Goal: Check status: Check status

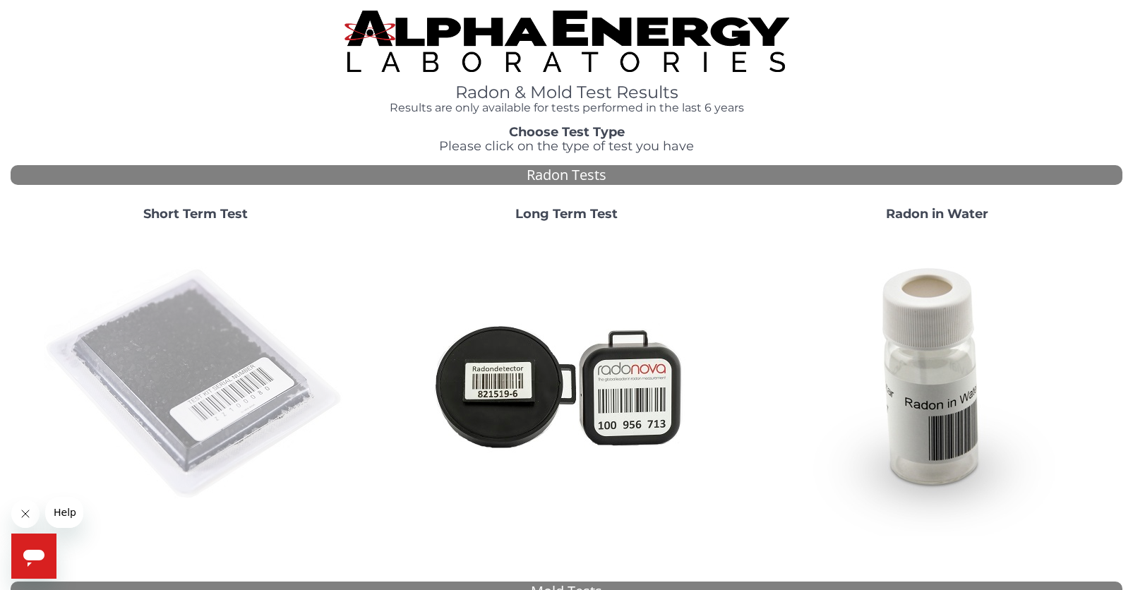
click at [221, 325] on img at bounding box center [195, 384] width 303 height 303
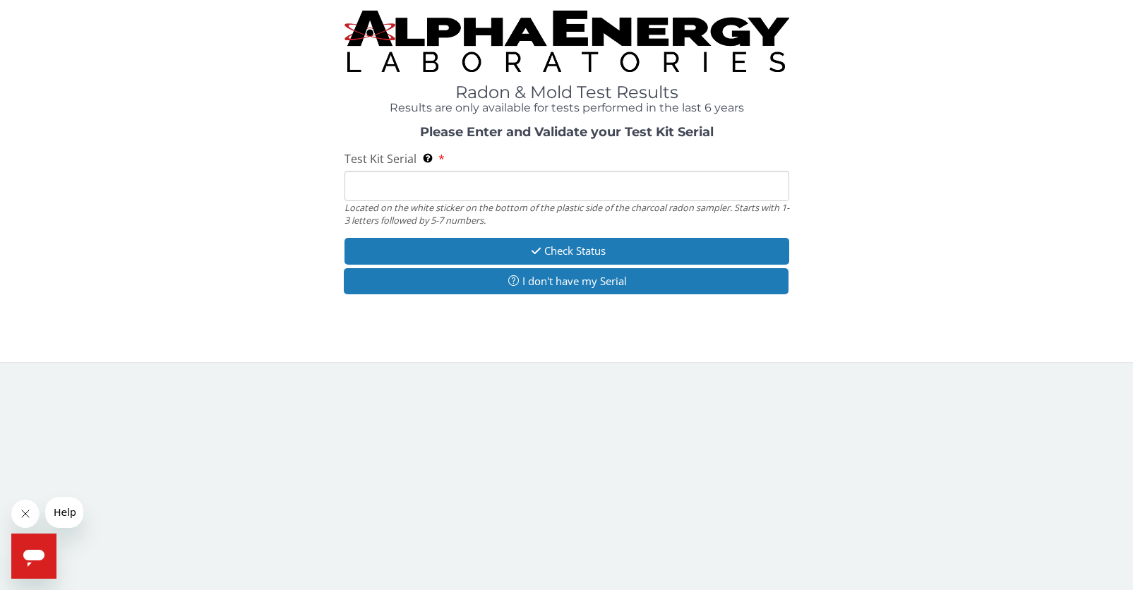
click at [457, 172] on input "Test Kit Serial Located on the white sticker on the bottom of the plastic side …" at bounding box center [566, 186] width 445 height 30
paste input "/Users/[PERSON_NAME]/Pictures/Photos Library.photoslibrary/resources/derivative…"
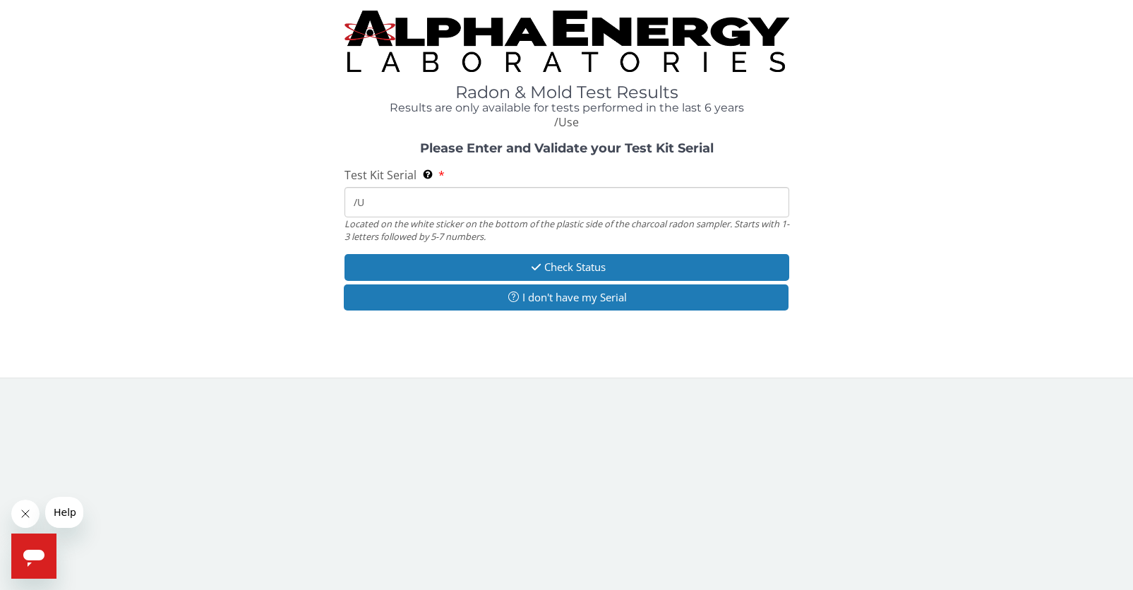
type input "/"
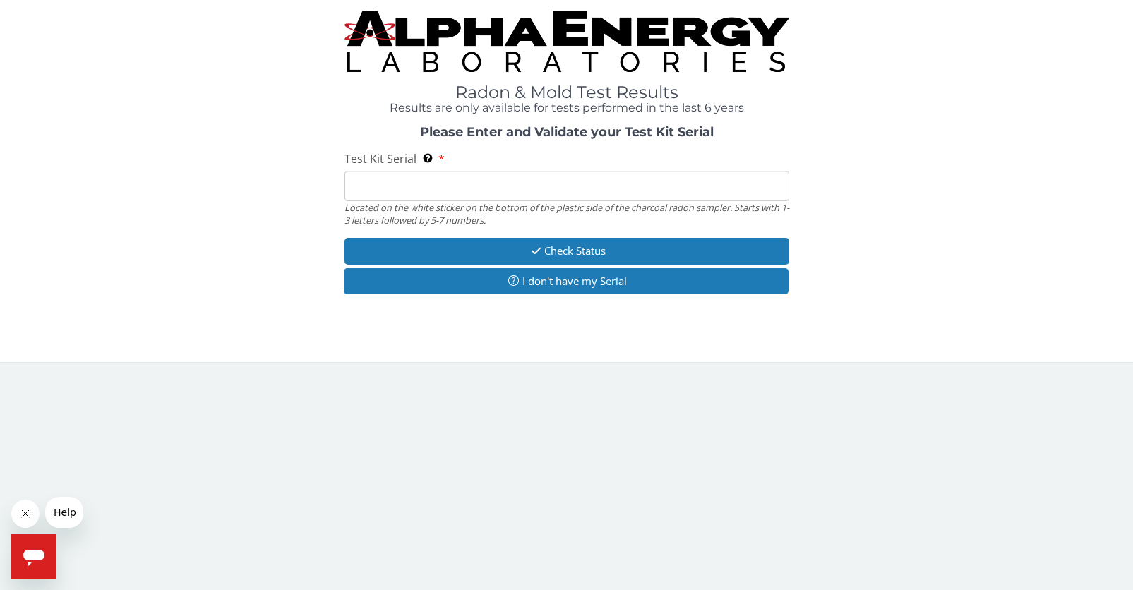
click at [378, 179] on input "Test Kit Serial Located on the white sticker on the bottom of the plastic side …" at bounding box center [566, 186] width 445 height 30
paste input "FE471210"
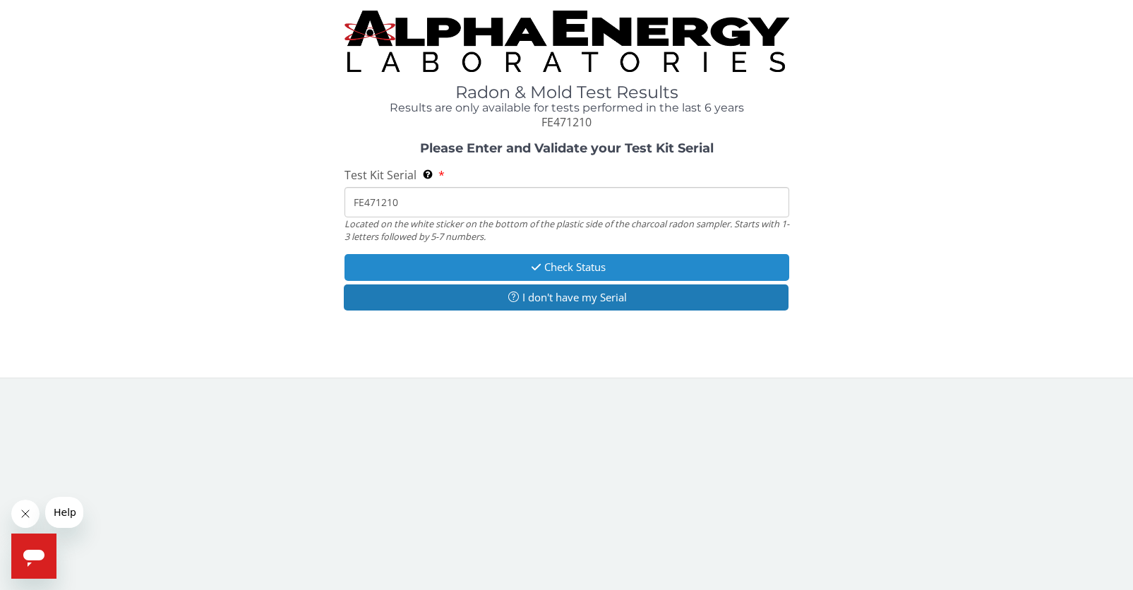
type input "FE471210"
click at [507, 258] on button "Check Status" at bounding box center [566, 267] width 445 height 26
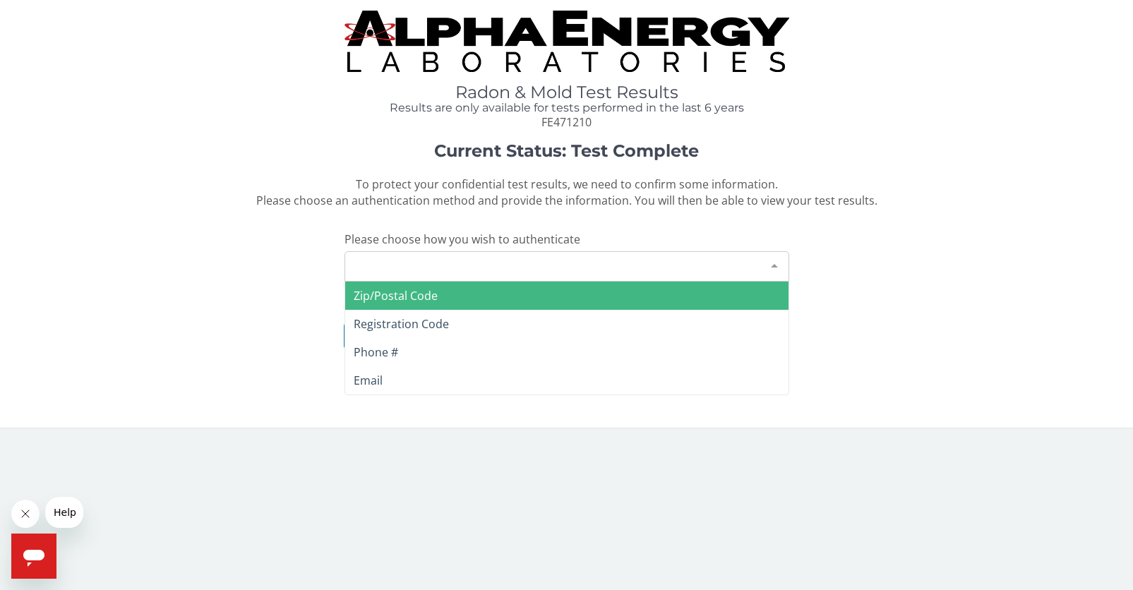
click at [507, 258] on div "Please make a selection" at bounding box center [566, 266] width 445 height 30
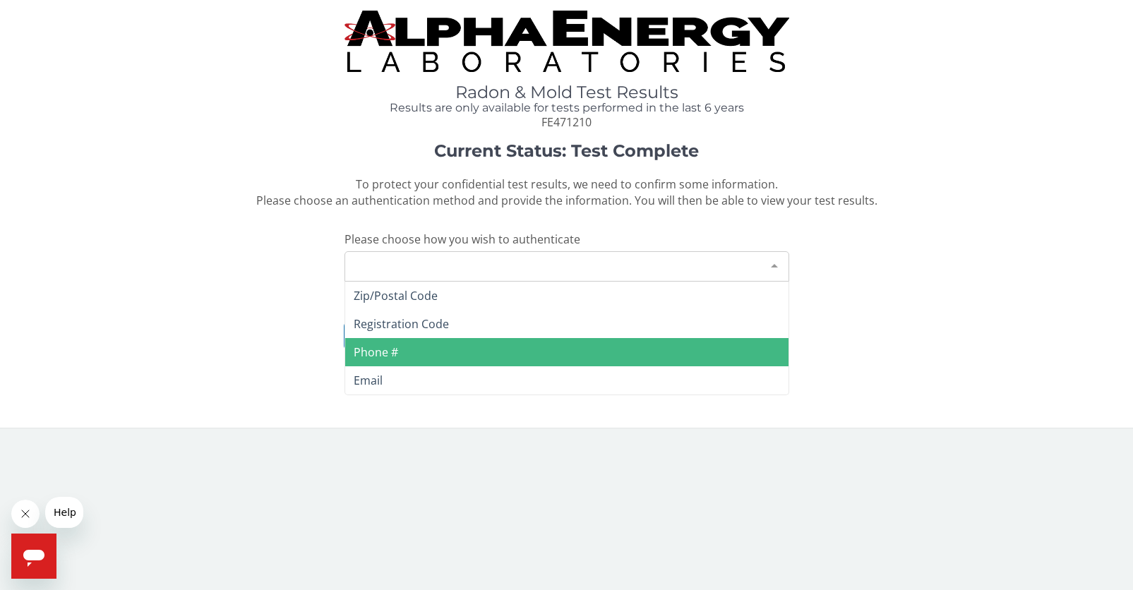
click at [438, 346] on span "Phone #" at bounding box center [566, 352] width 443 height 28
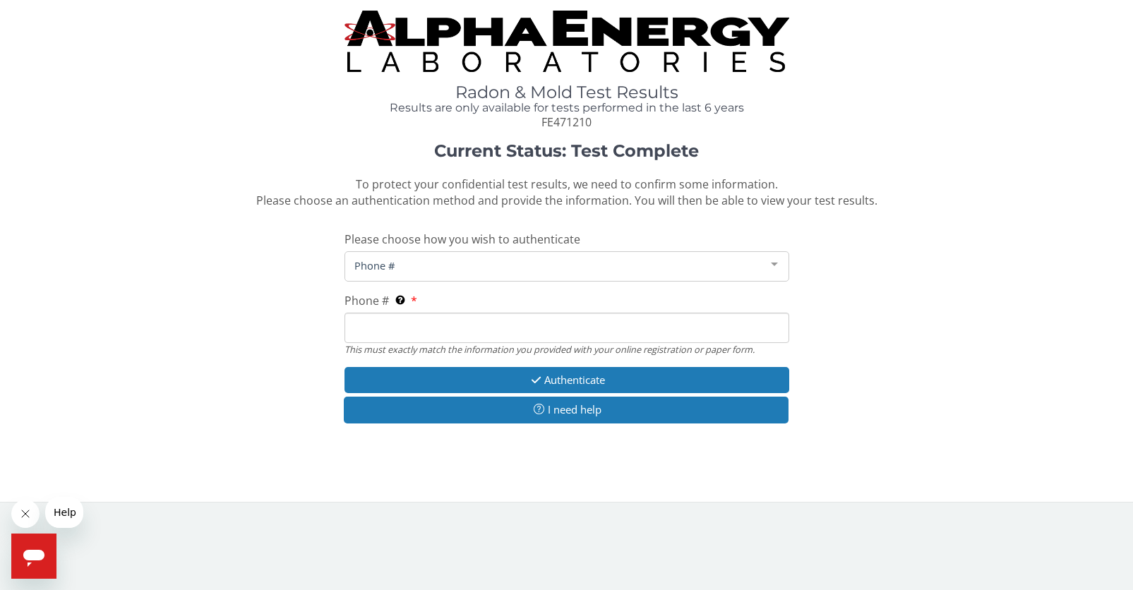
click at [421, 317] on input "Phone # This must exactly match the information you provided with your online r…" at bounding box center [566, 328] width 445 height 30
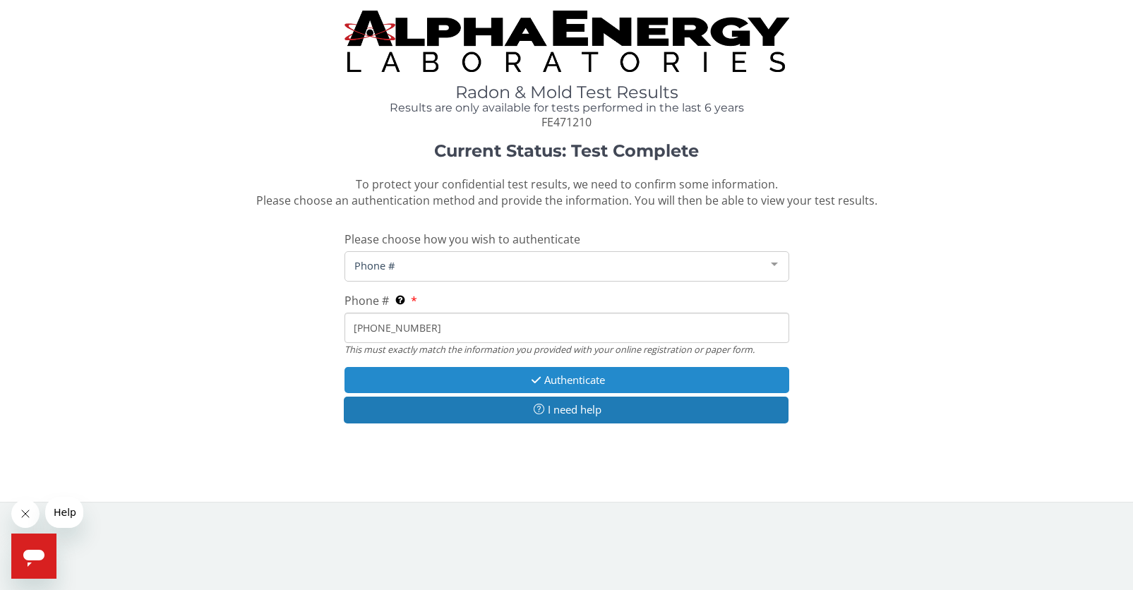
type input "[PHONE_NUMBER]"
click at [445, 378] on button "Authenticate" at bounding box center [566, 380] width 445 height 26
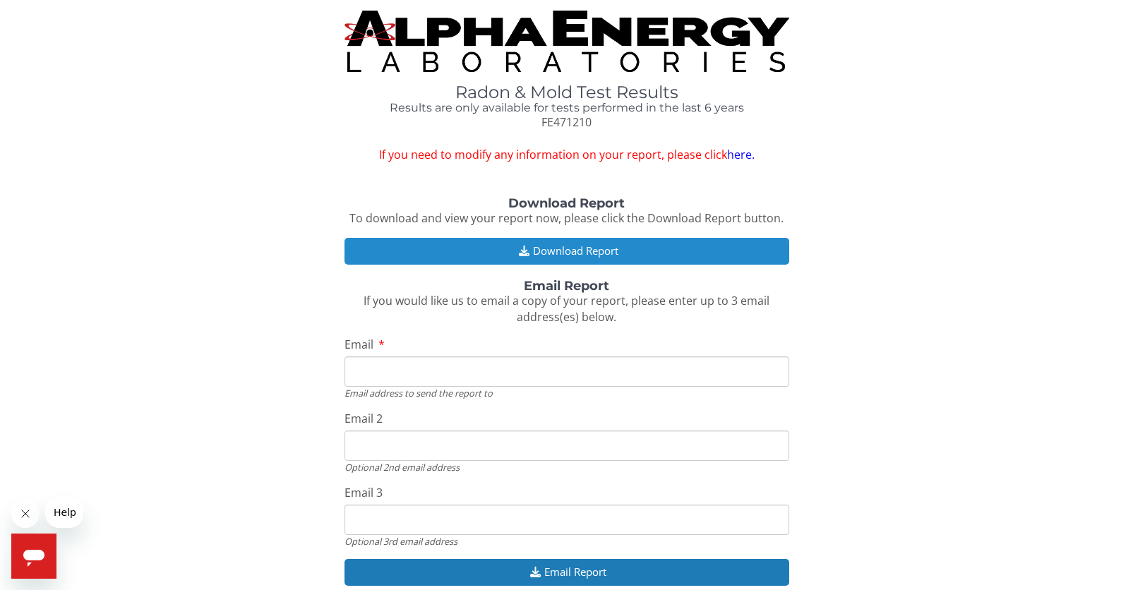
click at [556, 246] on button "Download Report" at bounding box center [566, 251] width 445 height 26
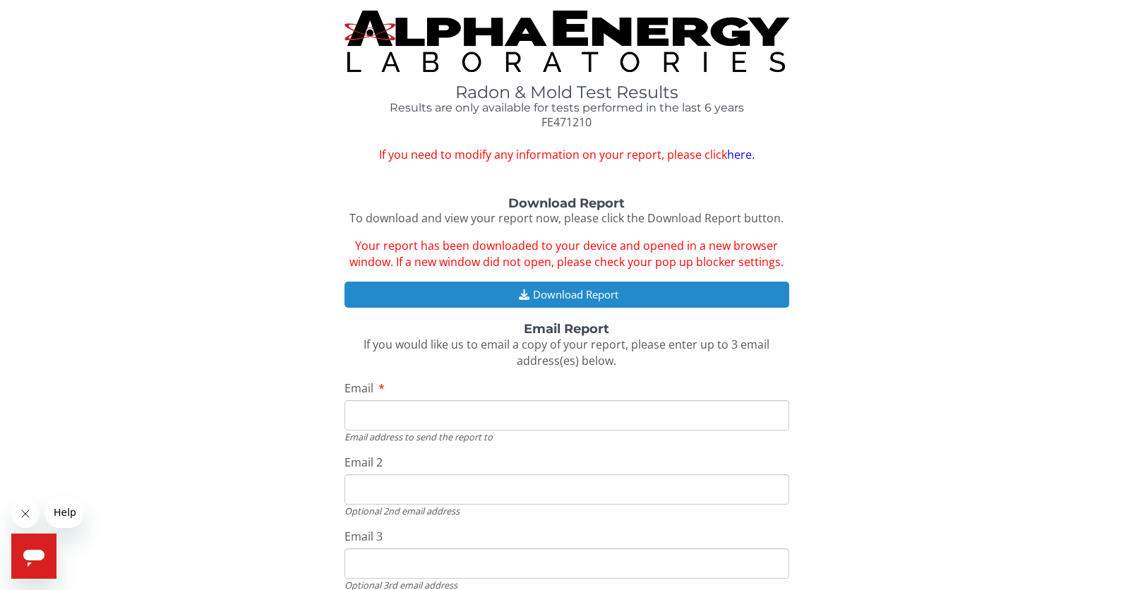
click at [657, 285] on button "Download Report" at bounding box center [566, 295] width 445 height 26
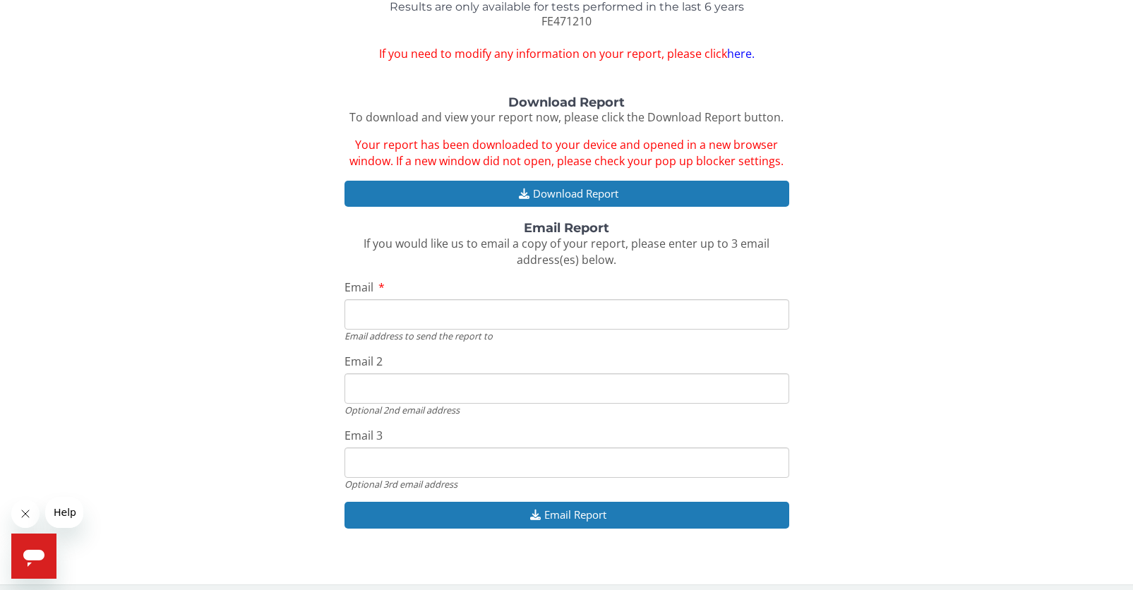
scroll to position [100, 0]
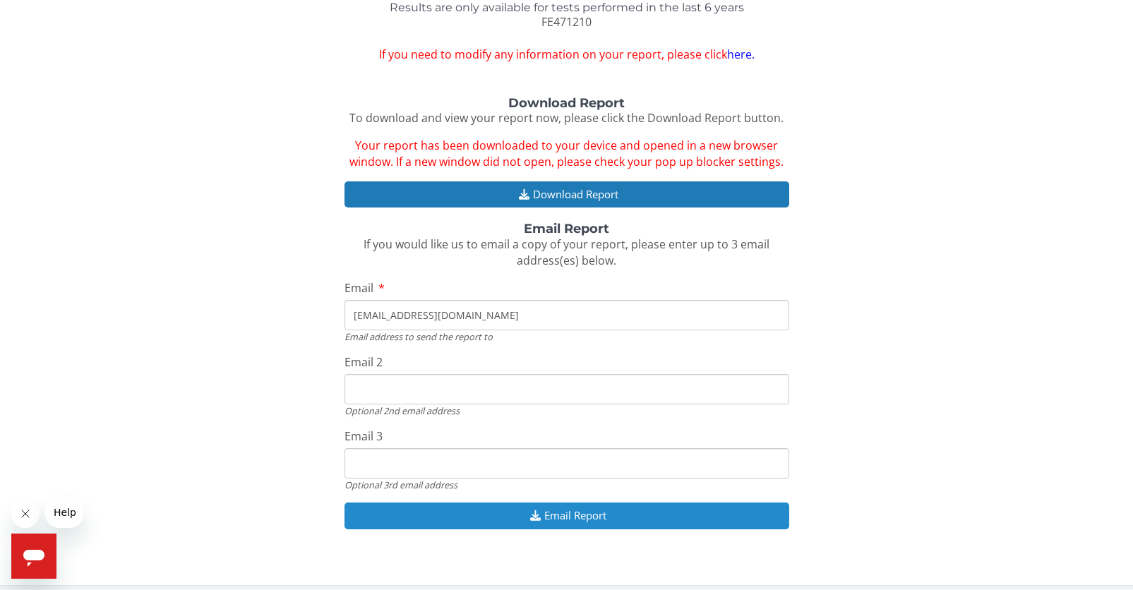
type input "[EMAIL_ADDRESS][DOMAIN_NAME]"
click at [483, 509] on button "Email Report" at bounding box center [566, 515] width 445 height 26
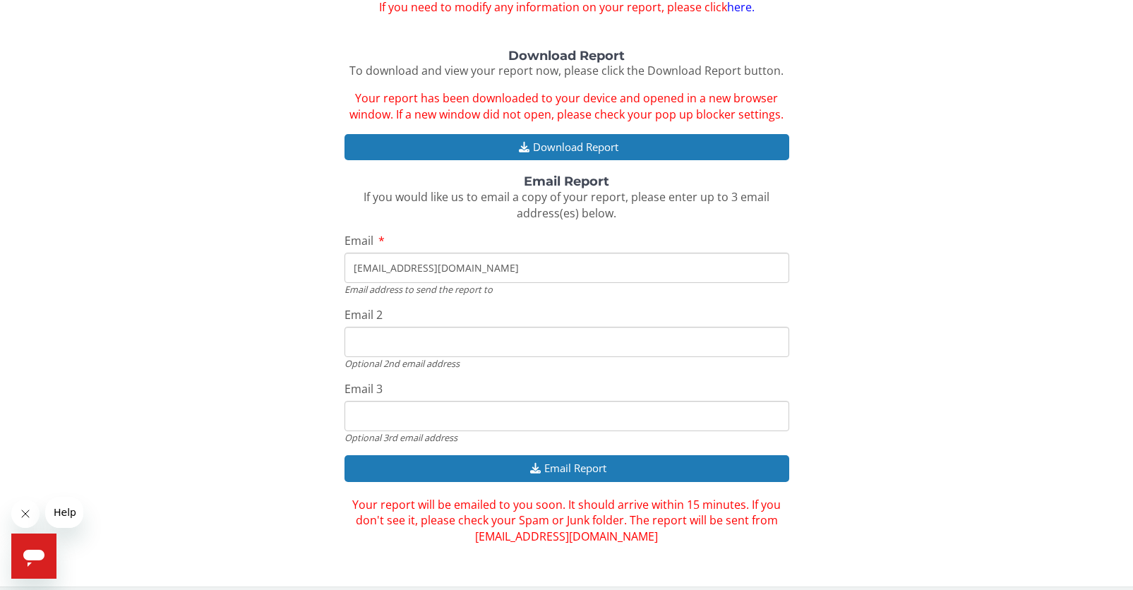
scroll to position [147, 0]
